Goal: Transaction & Acquisition: Purchase product/service

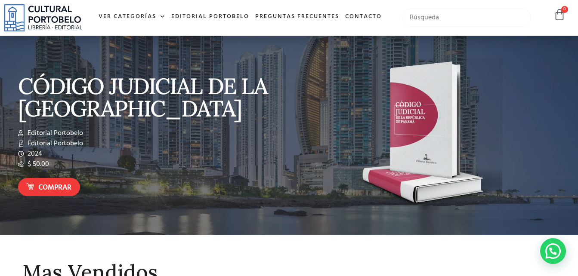
click at [423, 17] on input "text" at bounding box center [466, 18] width 129 height 18
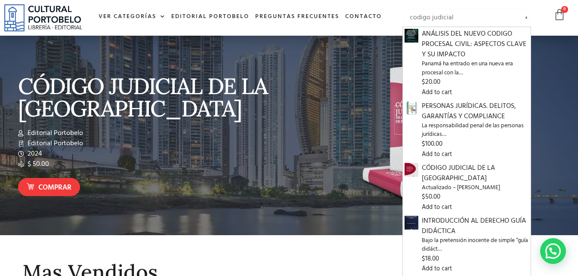
type input "codigo judicial"
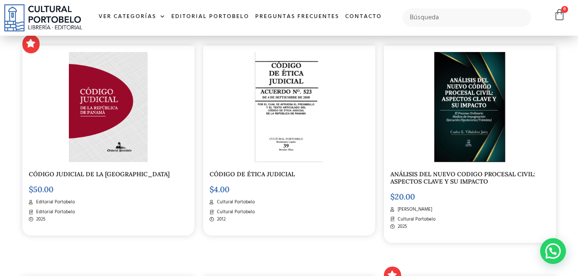
scroll to position [214, 0]
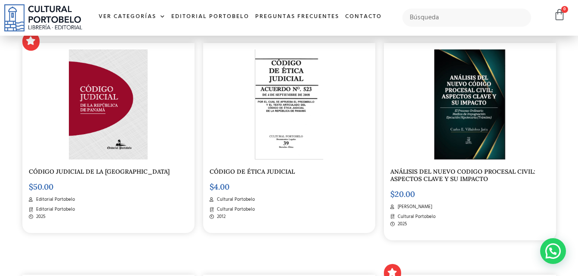
click at [101, 133] on img at bounding box center [108, 104] width 79 height 111
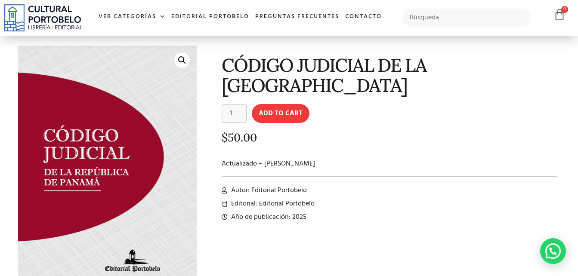
scroll to position [26, 0]
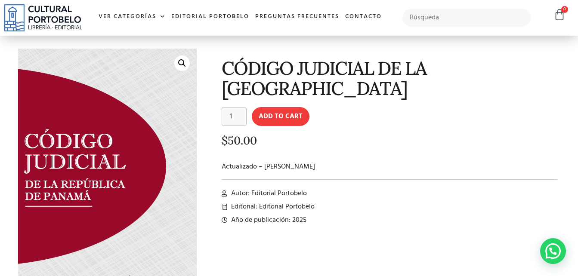
click at [151, 124] on img at bounding box center [99, 182] width 210 height 294
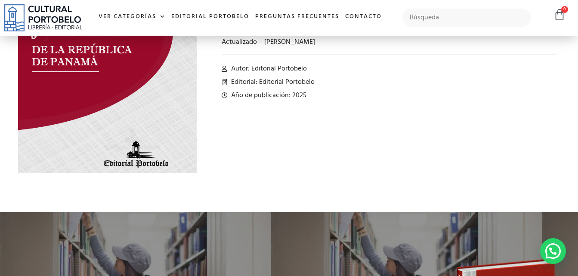
scroll to position [151, 0]
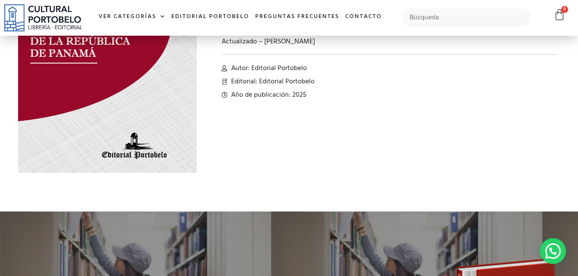
click at [120, 101] on img at bounding box center [105, 39] width 210 height 294
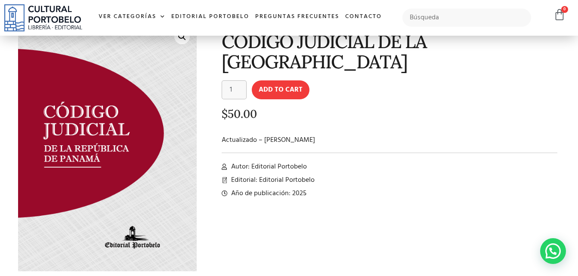
scroll to position [53, 0]
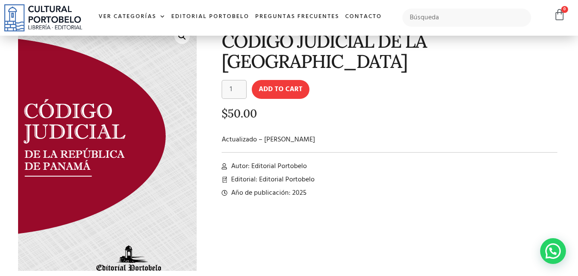
click at [153, 113] on img at bounding box center [99, 152] width 210 height 294
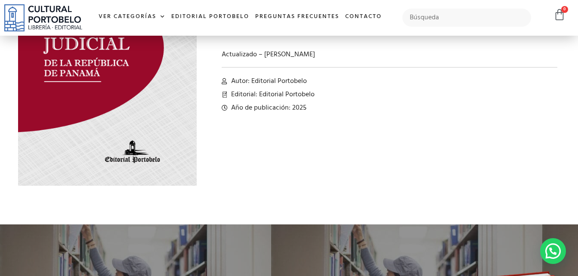
scroll to position [0, 0]
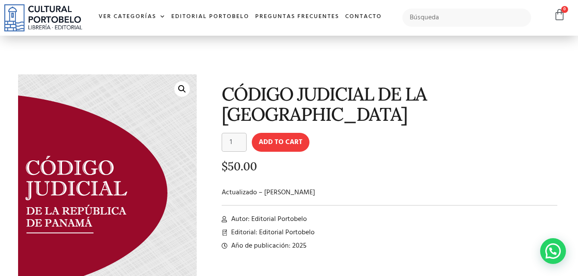
click at [142, 145] on img at bounding box center [101, 209] width 210 height 294
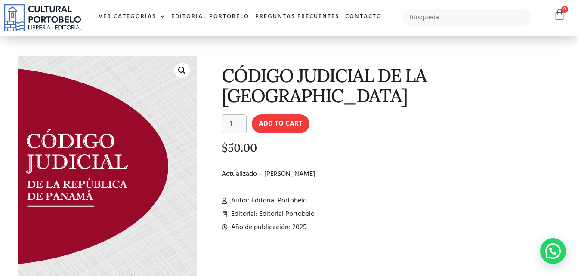
scroll to position [41, 0]
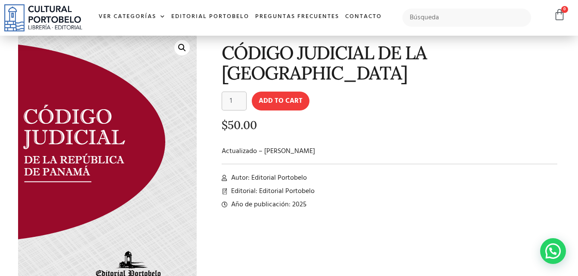
click at [154, 160] on img at bounding box center [99, 158] width 210 height 294
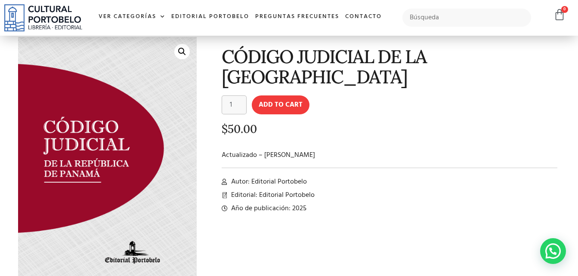
scroll to position [38, 0]
